Goal: Information Seeking & Learning: Learn about a topic

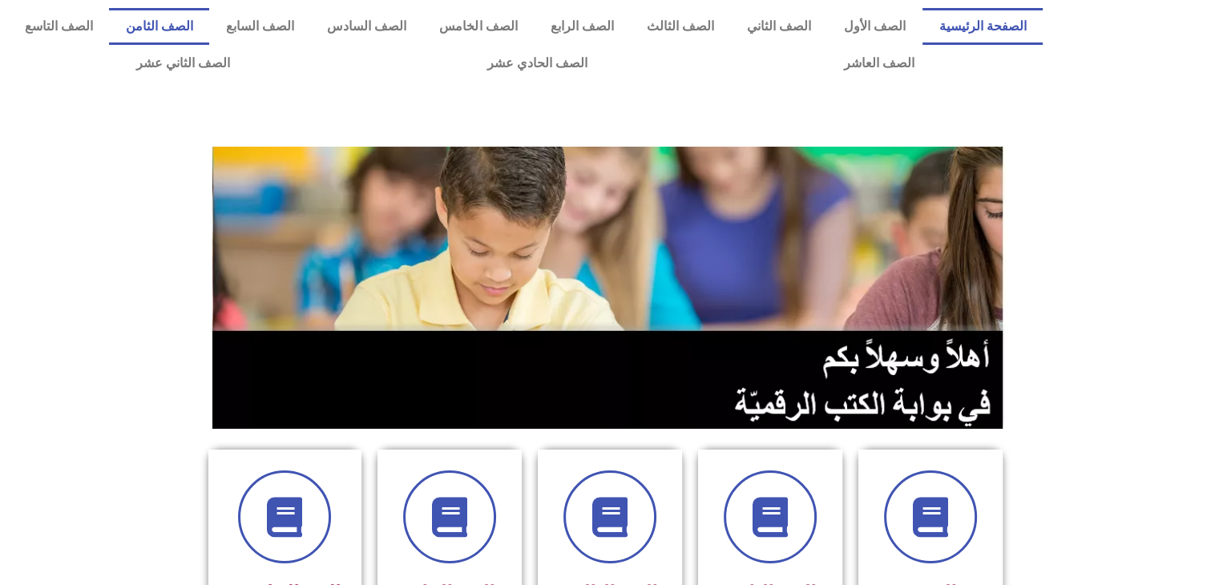
click at [209, 20] on link "الصف الثامن" at bounding box center [159, 26] width 100 height 37
click at [109, 31] on link "الصف التاسع" at bounding box center [58, 26] width 101 height 37
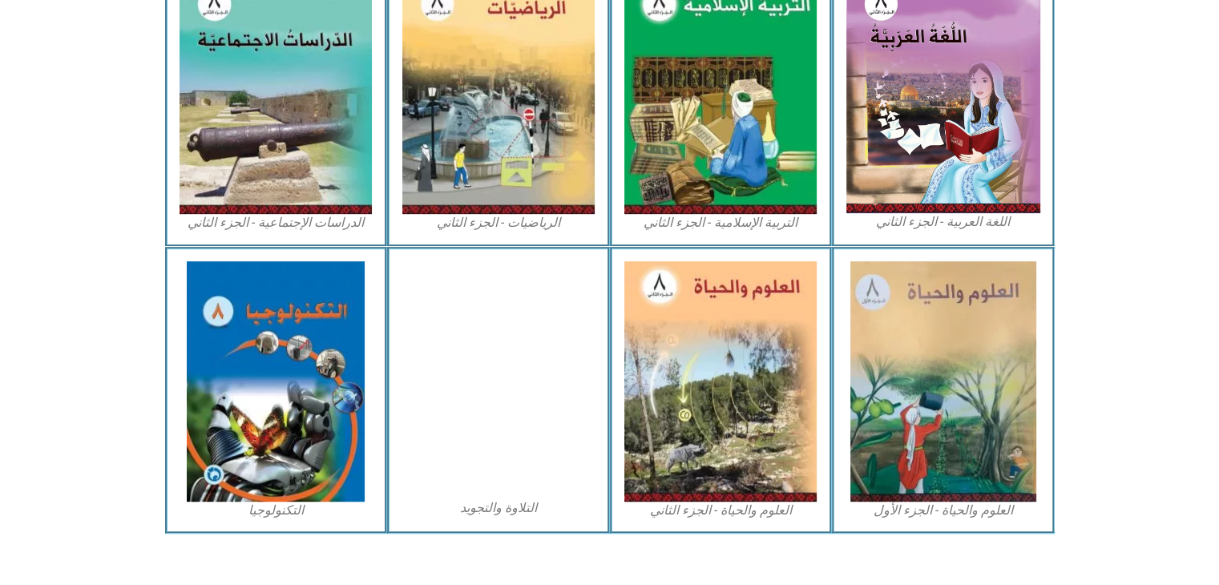
scroll to position [827, 0]
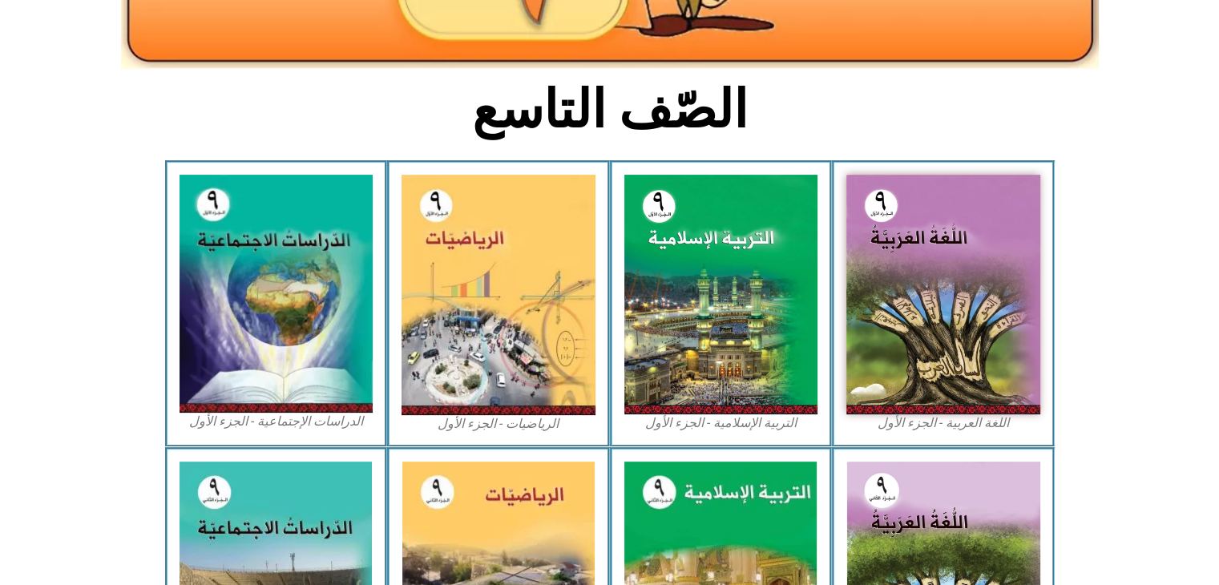
scroll to position [339, 0]
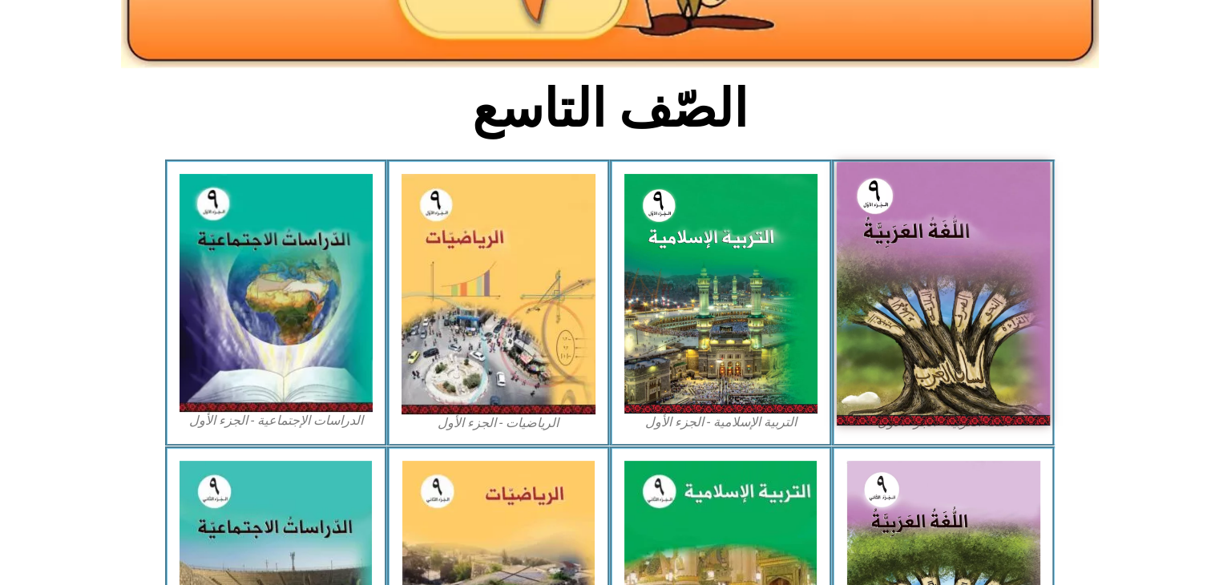
click at [905, 324] on img at bounding box center [943, 294] width 213 height 264
